Goal: Find specific page/section: Find specific page/section

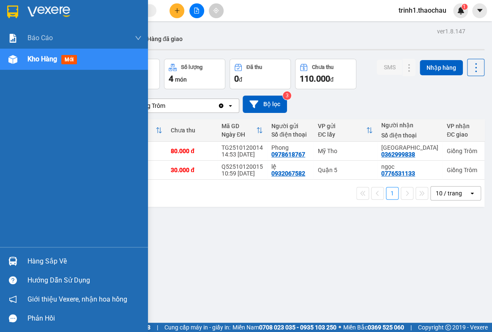
click at [48, 259] on div "Hàng sắp về" at bounding box center [84, 261] width 114 height 13
click at [48, 259] on div "Báo cáo Báo cáo dòng tiền (nhân viên) Doanh số tạo đơn theo VP gửi (nhân viên) …" at bounding box center [74, 166] width 148 height 332
click at [56, 263] on div "Hàng sắp về" at bounding box center [84, 261] width 114 height 13
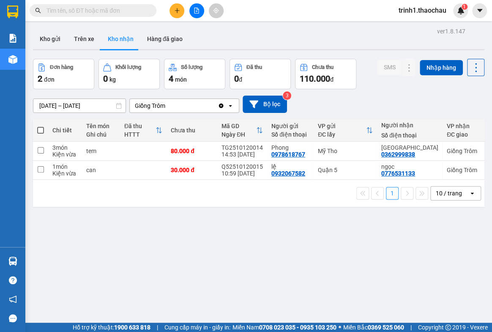
click at [424, 235] on section "Kết quả tìm kiếm ( 0 ) Bộ lọc No Data trinh1.thaochau 1 Báo cáo Báo cáo dòng ti…" at bounding box center [246, 166] width 492 height 332
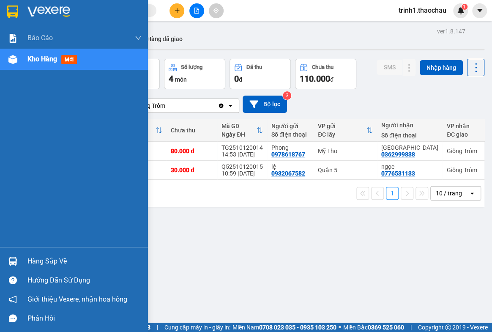
click at [35, 260] on div "Hàng sắp về" at bounding box center [84, 261] width 114 height 13
click at [35, 260] on div "Báo cáo Báo cáo dòng tiền (nhân viên) Doanh số tạo đơn theo VP gửi (nhân viên) …" at bounding box center [74, 166] width 148 height 332
click at [27, 257] on div "Hàng sắp về" at bounding box center [84, 261] width 114 height 13
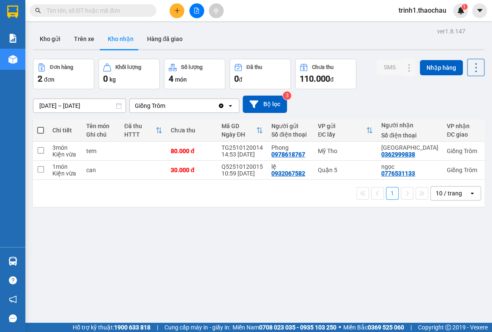
click at [448, 244] on section "Kết quả tìm kiếm ( 0 ) Bộ lọc No Data trinh1.thaochau 1 Báo cáo Báo cáo dòng ti…" at bounding box center [246, 166] width 492 height 332
click at [448, 244] on div "ver 1.8.147 Kho gửi Trên xe Kho nhận Hàng đã giao Đơn hàng 2 đơn Khối lượng 0 k…" at bounding box center [259, 191] width 458 height 332
click at [43, 40] on button "Kho gửi" at bounding box center [50, 39] width 34 height 20
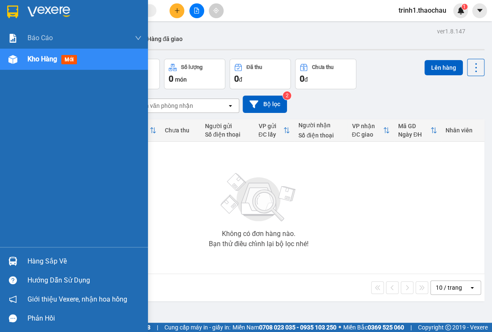
click at [65, 257] on div "Hàng sắp về" at bounding box center [84, 261] width 114 height 13
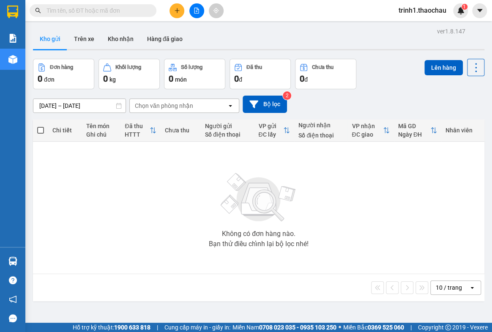
click at [252, 178] on section "Kết quả tìm kiếm ( 0 ) Bộ lọc No Data trinh1.thaochau 1 Báo cáo Báo cáo dòng ti…" at bounding box center [246, 166] width 492 height 332
click at [121, 37] on button "Kho nhận" at bounding box center [120, 39] width 39 height 20
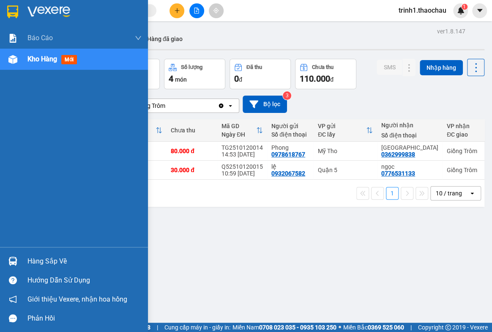
click at [36, 271] on div "Hướng dẫn sử dụng" at bounding box center [74, 280] width 148 height 19
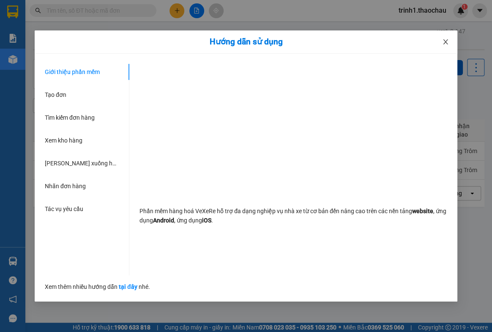
click at [446, 40] on icon "close" at bounding box center [445, 41] width 7 height 7
click at [446, 40] on div "Kho gửi Trên xe Kho nhận Hàng đã giao" at bounding box center [258, 40] width 451 height 22
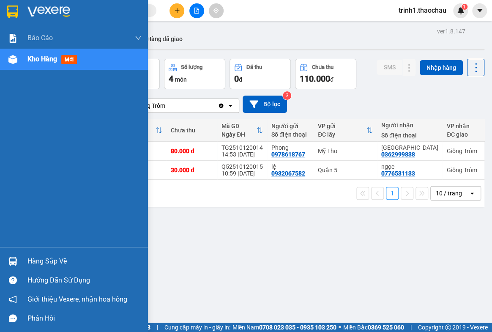
click at [52, 262] on div "Hàng sắp về" at bounding box center [84, 261] width 114 height 13
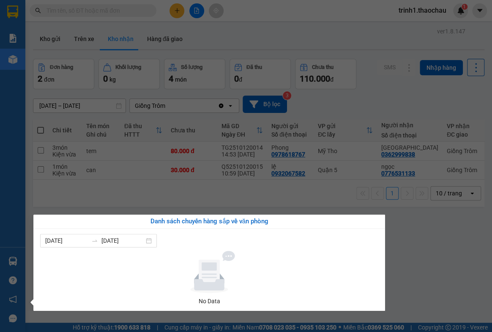
drag, startPoint x: 406, startPoint y: 254, endPoint x: 404, endPoint y: 246, distance: 8.3
click at [404, 246] on section "Kết quả tìm kiếm ( 0 ) Bộ lọc No Data trinh1.thaochau 1 Báo cáo Báo cáo dòng ti…" at bounding box center [246, 166] width 492 height 332
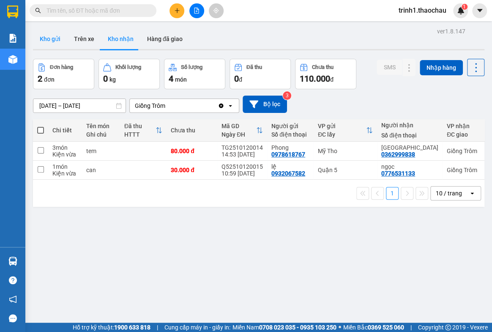
click at [55, 38] on button "Kho gửi" at bounding box center [50, 39] width 34 height 20
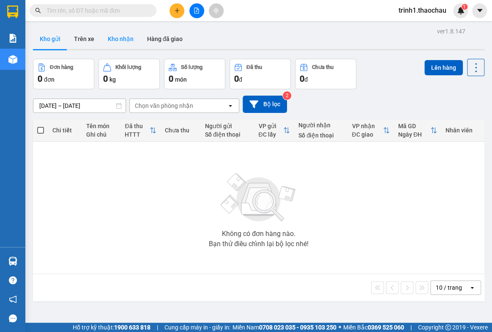
click at [118, 38] on button "Kho nhận" at bounding box center [120, 39] width 39 height 20
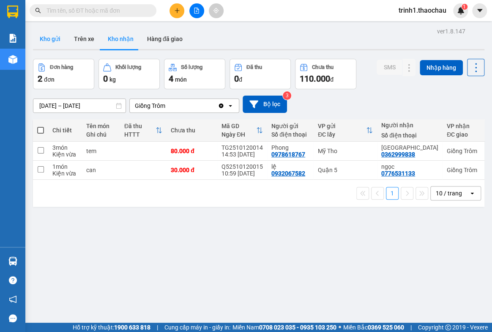
click at [44, 38] on button "Kho gửi" at bounding box center [50, 39] width 34 height 20
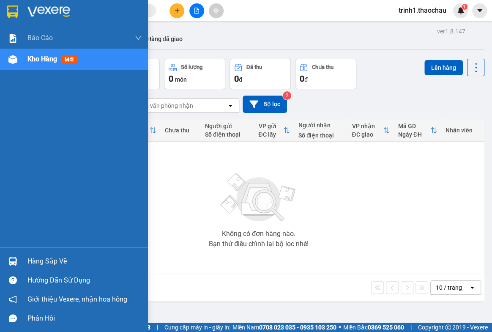
click at [34, 257] on div "Hàng sắp về" at bounding box center [84, 261] width 114 height 13
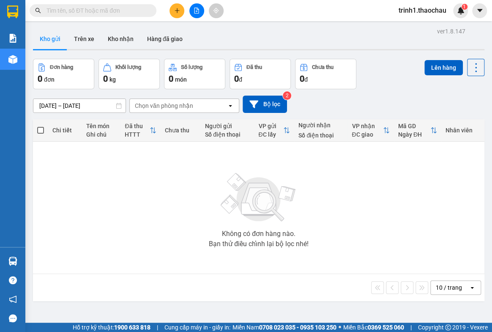
click at [221, 192] on section "Kết quả tìm kiếm ( 0 ) Bộ lọc No Data trinh1.thaochau 1 Báo cáo Báo cáo dòng ti…" at bounding box center [246, 166] width 492 height 332
click at [124, 35] on button "Kho nhận" at bounding box center [120, 39] width 39 height 20
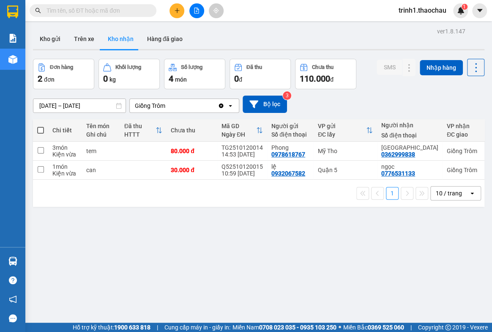
drag, startPoint x: 63, startPoint y: 94, endPoint x: 58, endPoint y: 92, distance: 6.1
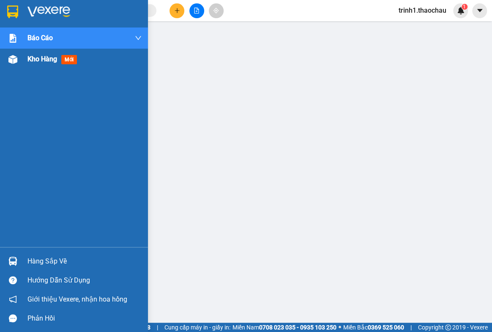
click at [50, 64] on div "Kho hàng mới" at bounding box center [53, 59] width 53 height 11
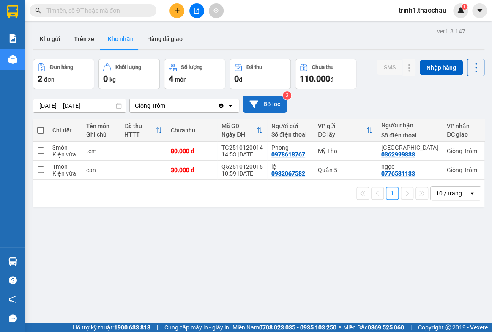
click at [267, 102] on button "Bộ lọc" at bounding box center [265, 104] width 44 height 17
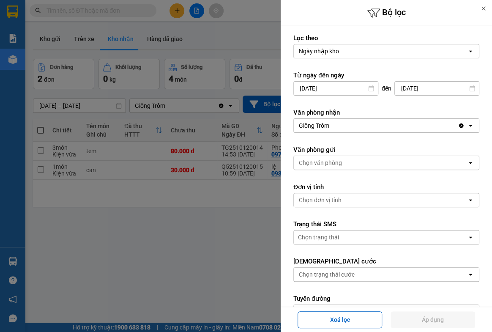
click at [129, 254] on div at bounding box center [246, 166] width 492 height 332
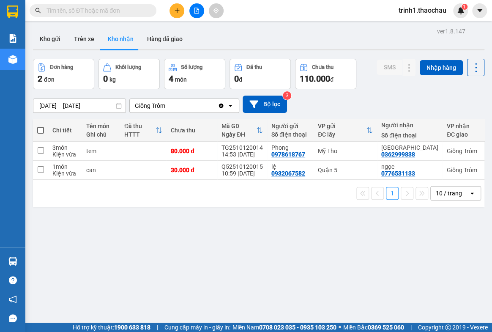
click at [195, 70] on div "Số lượng" at bounding box center [192, 67] width 22 height 6
click at [204, 77] on div "4 món" at bounding box center [195, 79] width 52 height 12
click at [88, 38] on button "Trên xe" at bounding box center [84, 39] width 34 height 20
type input "[DATE] – [DATE]"
